Goal: Task Accomplishment & Management: Use online tool/utility

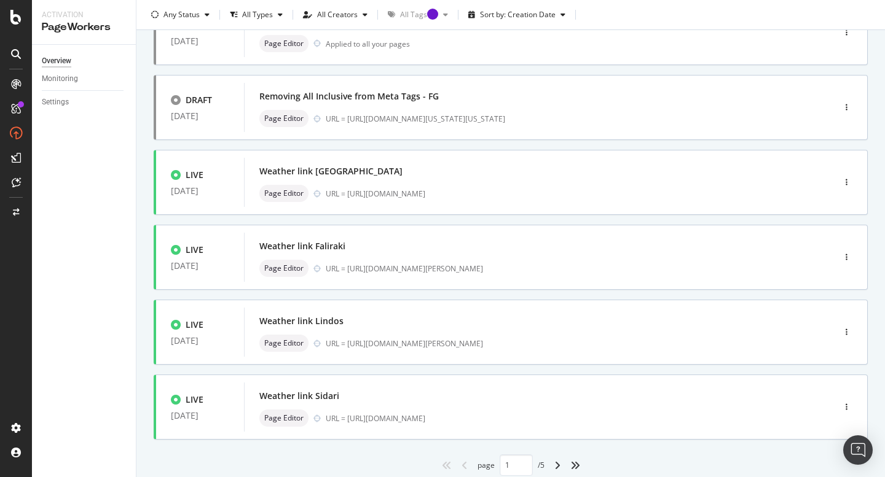
scroll to position [453, 0]
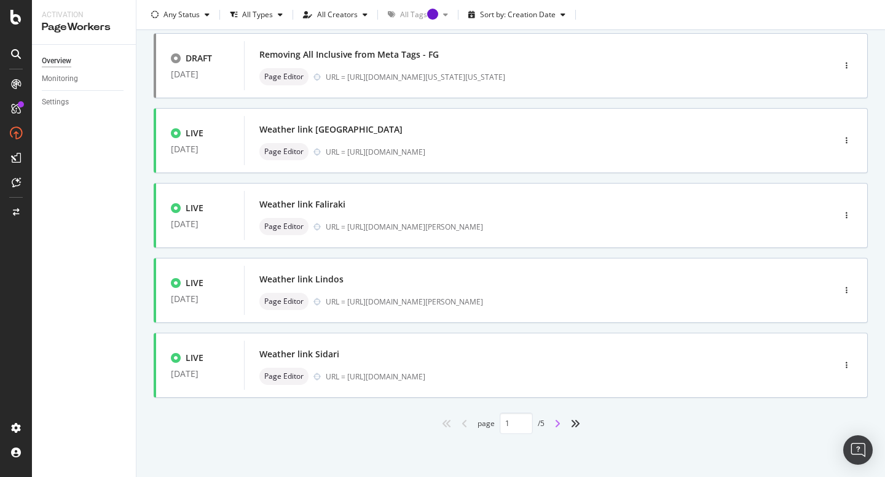
click at [558, 426] on icon "angle-right" at bounding box center [557, 424] width 6 height 10
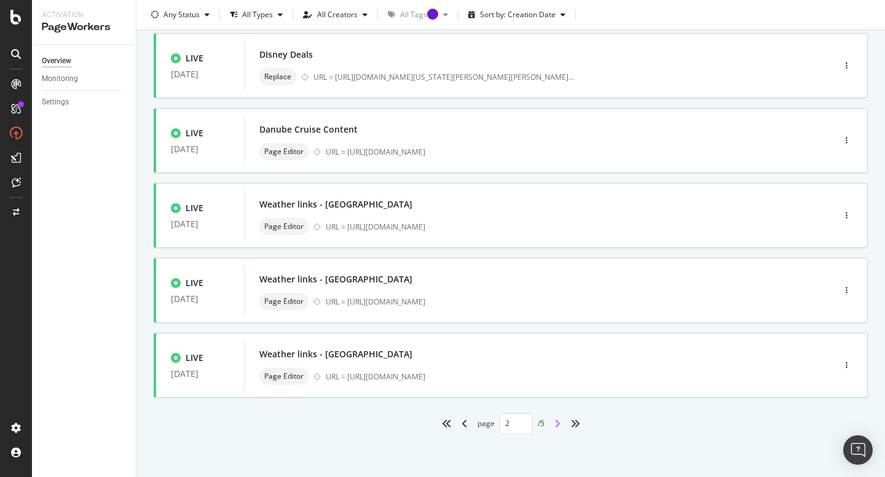
click at [555, 424] on icon "angle-right" at bounding box center [557, 424] width 6 height 10
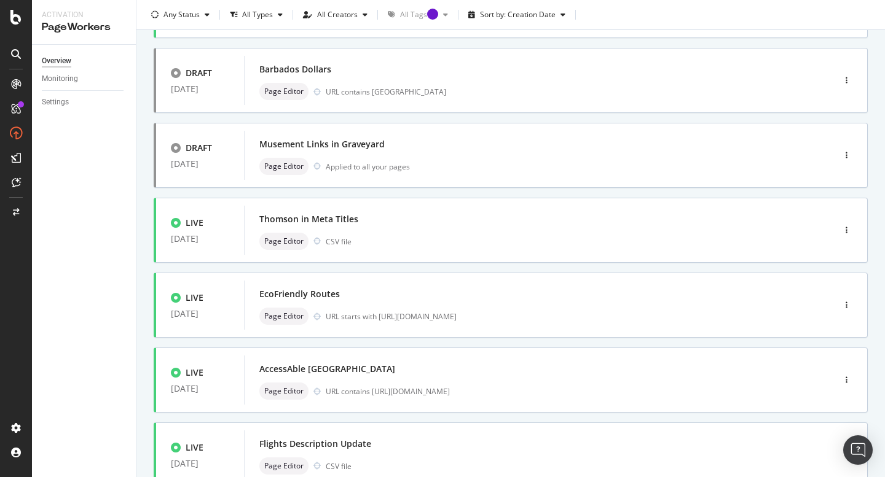
scroll to position [0, 0]
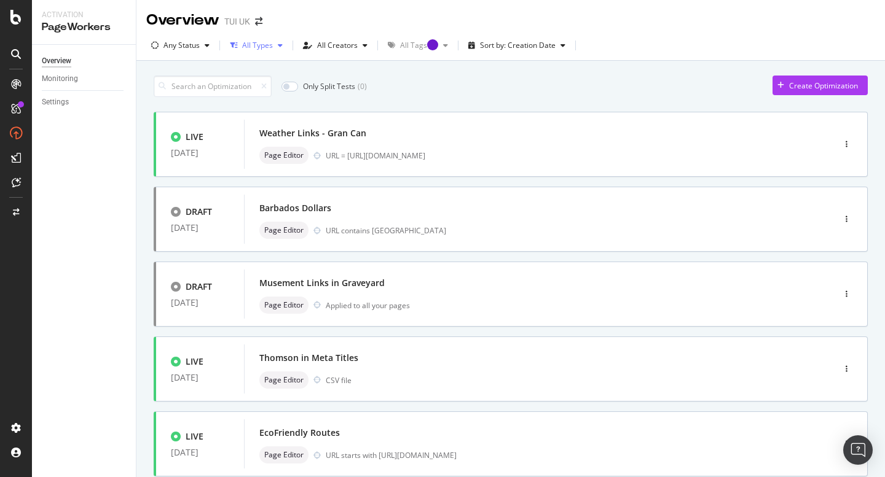
click at [270, 49] on div "All Types" at bounding box center [257, 45] width 31 height 7
click at [240, 112] on div at bounding box center [240, 112] width 10 height 10
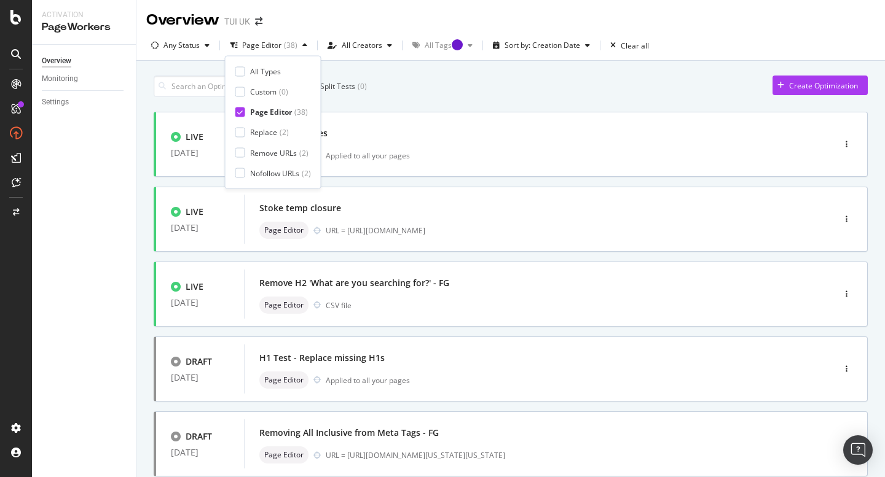
click at [88, 357] on div "Overview Monitoring Settings" at bounding box center [84, 261] width 104 height 432
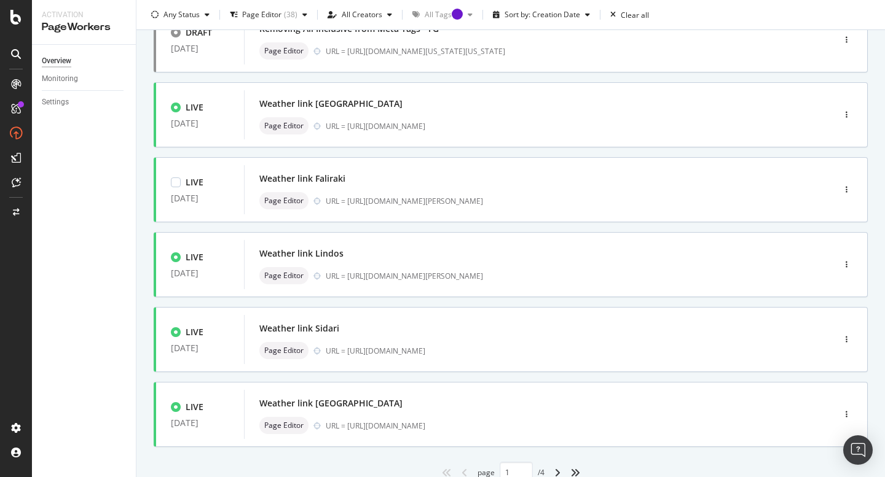
scroll to position [453, 0]
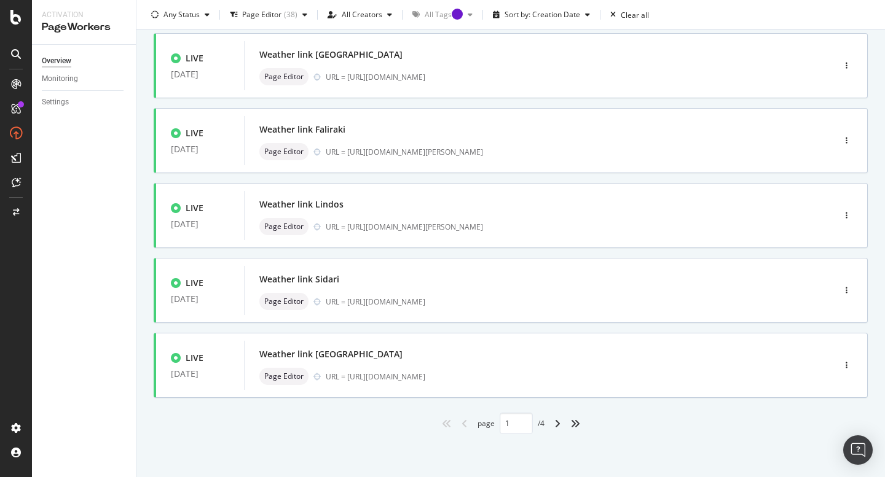
click at [561, 424] on div "angle-right" at bounding box center [557, 424] width 16 height 20
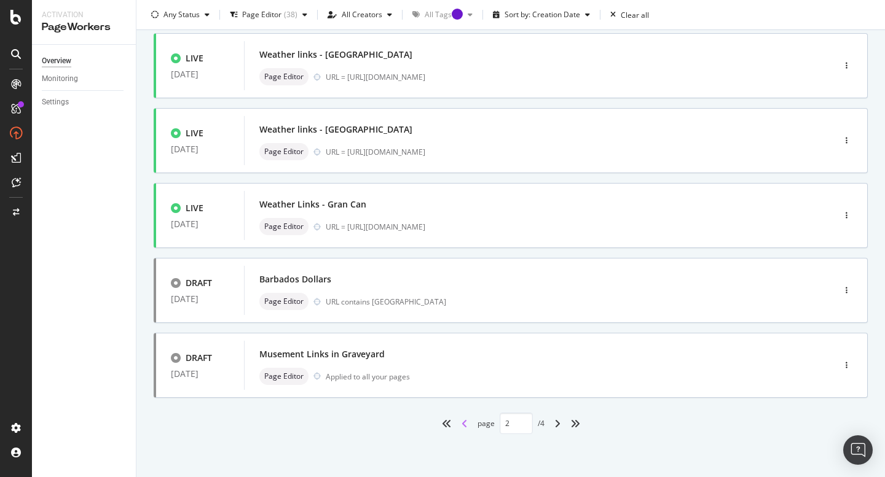
click at [463, 426] on icon "angle-left" at bounding box center [464, 424] width 6 height 10
type input "1"
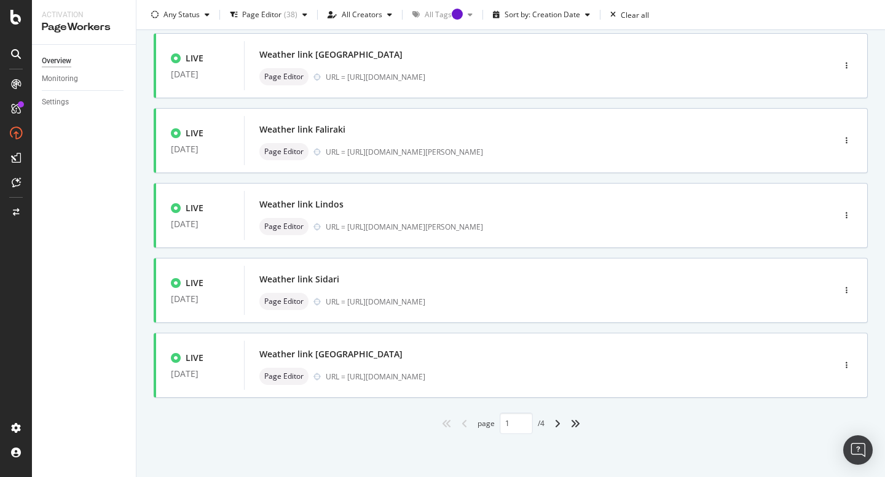
click at [463, 426] on icon "angle-left" at bounding box center [464, 424] width 6 height 10
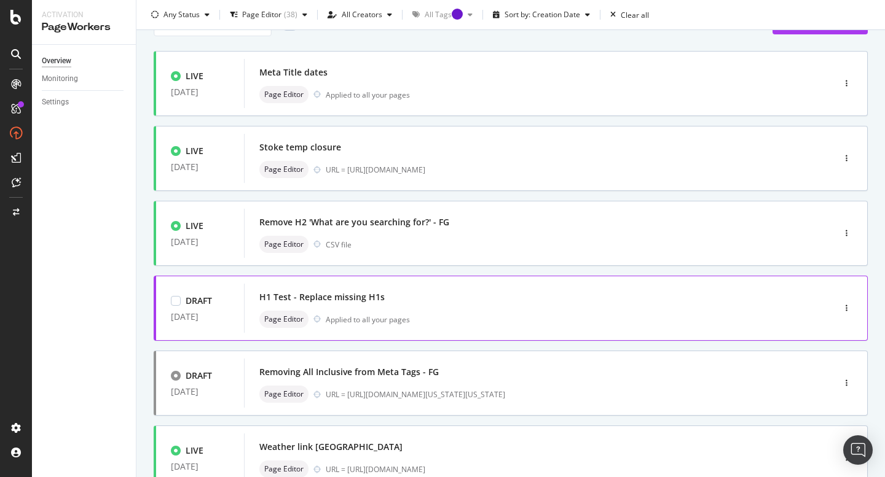
scroll to position [0, 0]
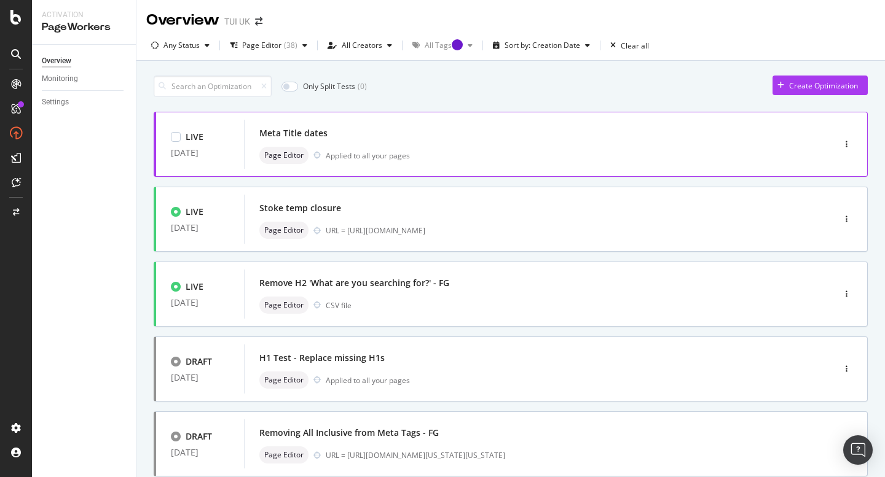
click at [275, 132] on div "Meta Title dates" at bounding box center [293, 133] width 68 height 12
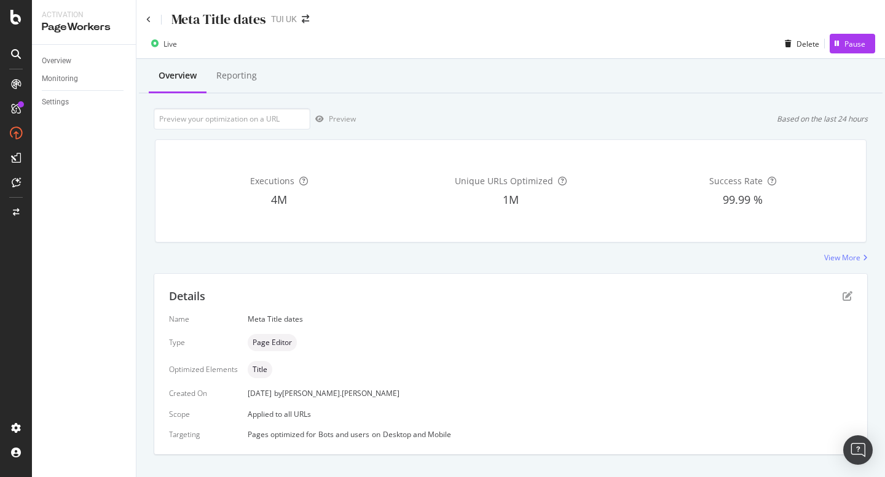
scroll to position [21, 0]
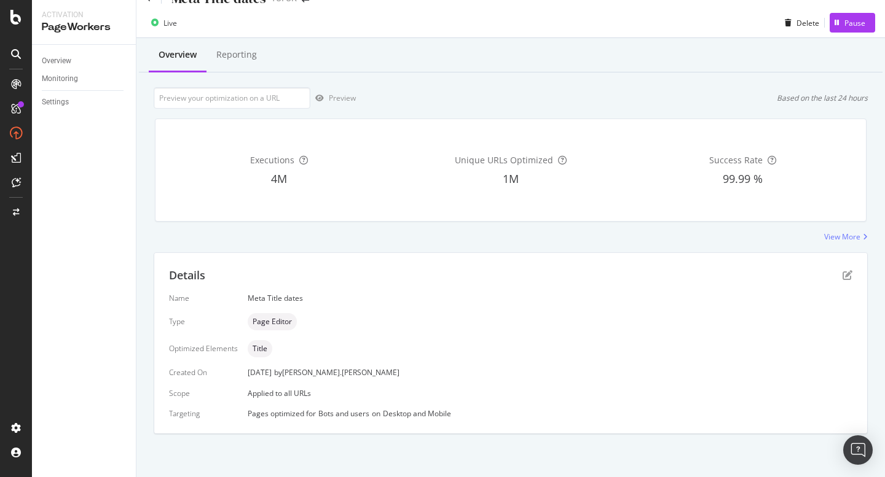
click at [116, 421] on div "Overview Monitoring Settings" at bounding box center [84, 261] width 104 height 432
click at [236, 55] on div "Reporting" at bounding box center [236, 55] width 41 height 12
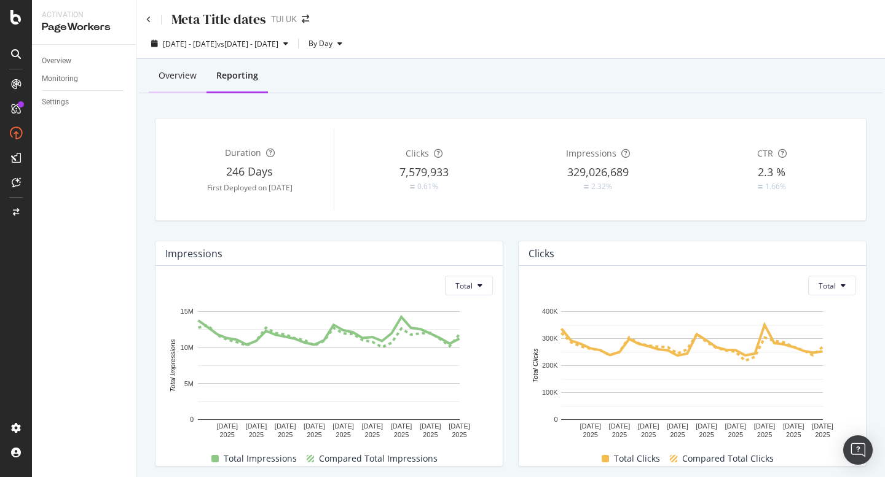
click at [174, 82] on div "Overview" at bounding box center [178, 77] width 58 height 34
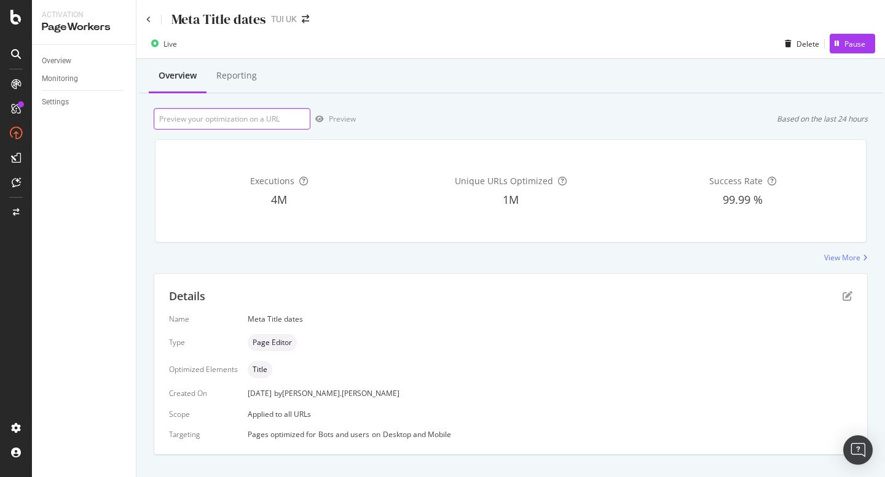
click at [217, 121] on input "url" at bounding box center [232, 118] width 157 height 21
